Goal: Navigation & Orientation: Find specific page/section

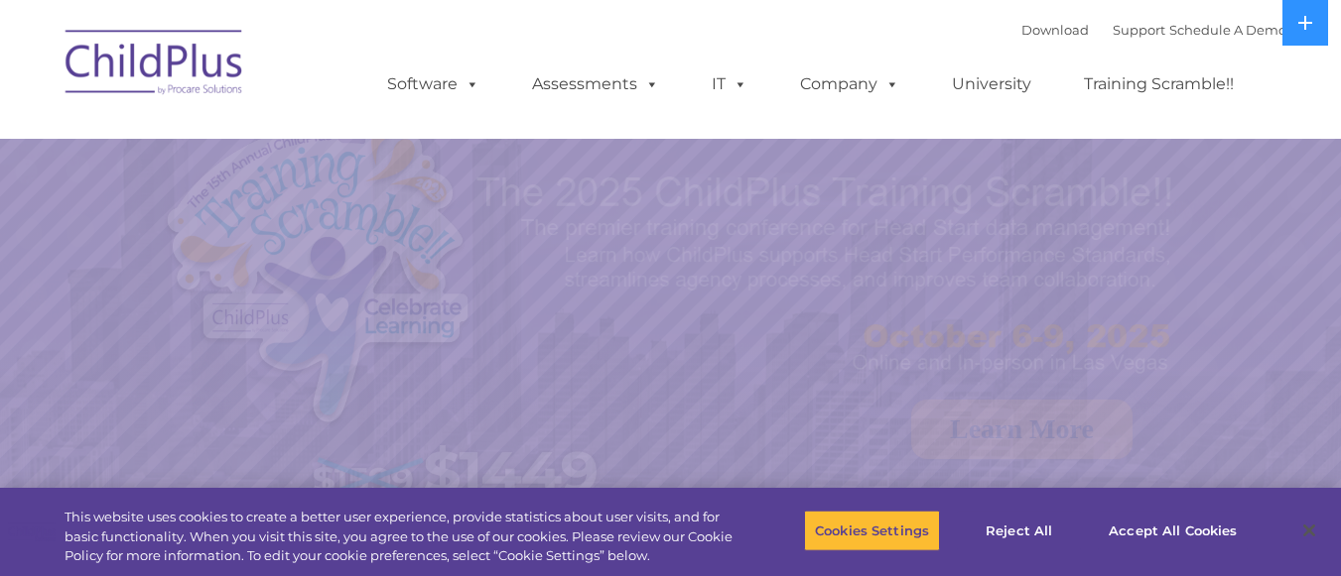
select select "MEDIUM"
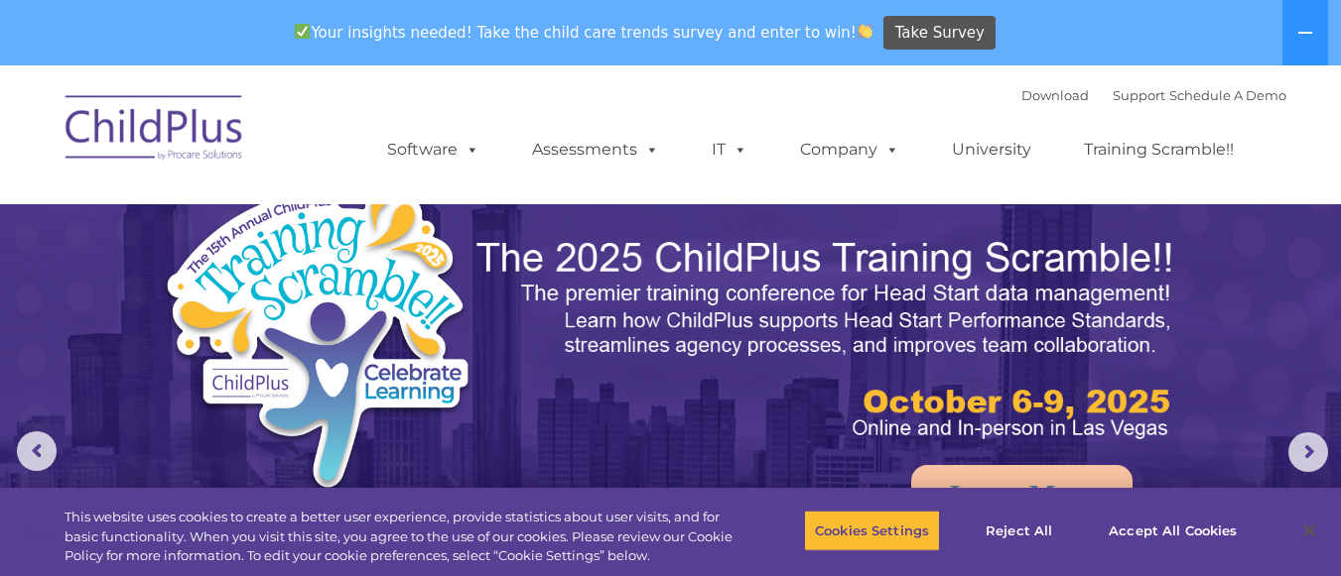
click at [505, 162] on ul "Software ChildPlus: The original and most widely-used Head Start data managemen…" at bounding box center [816, 149] width 939 height 79
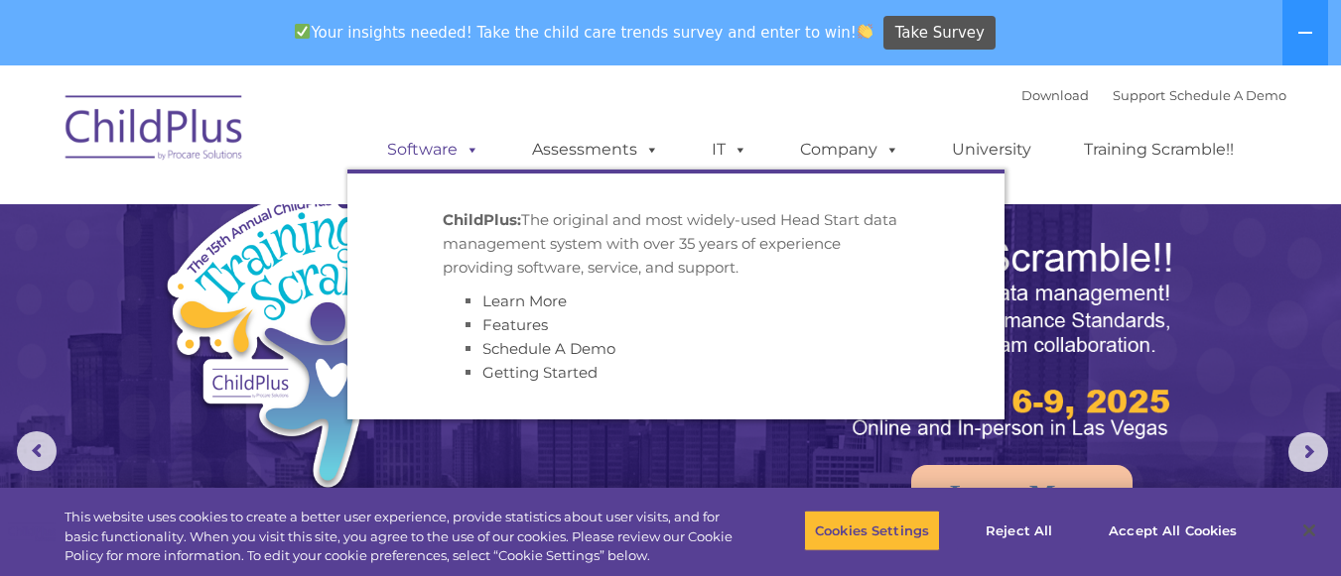
click at [470, 151] on span at bounding box center [468, 149] width 22 height 19
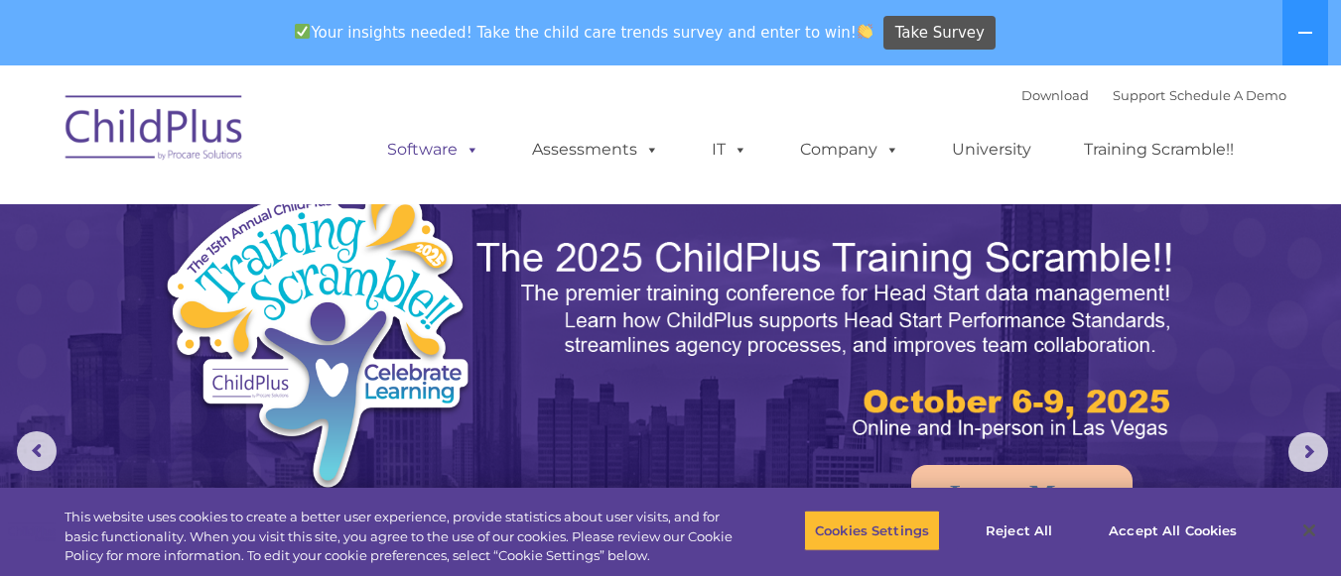
click at [470, 151] on span at bounding box center [468, 149] width 22 height 19
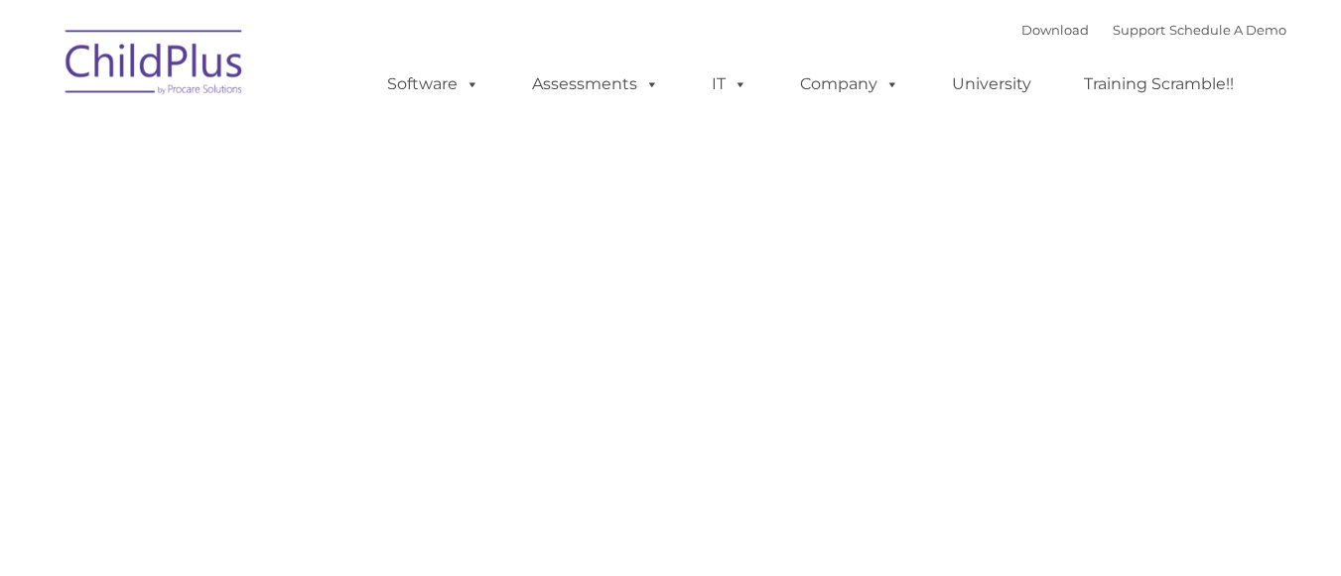
type input ""
